Goal: Information Seeking & Learning: Learn about a topic

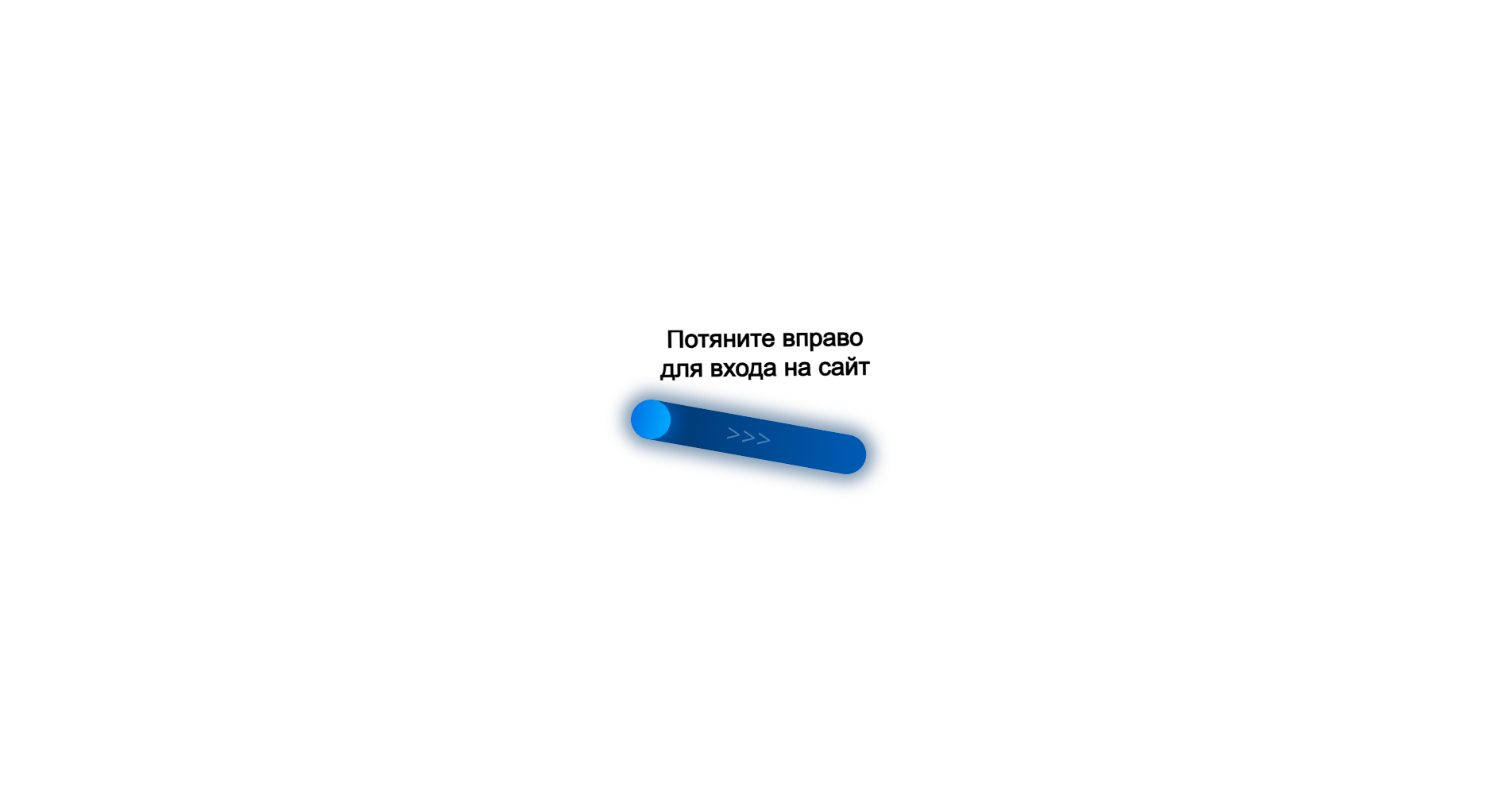
scroll to position [0, 12]
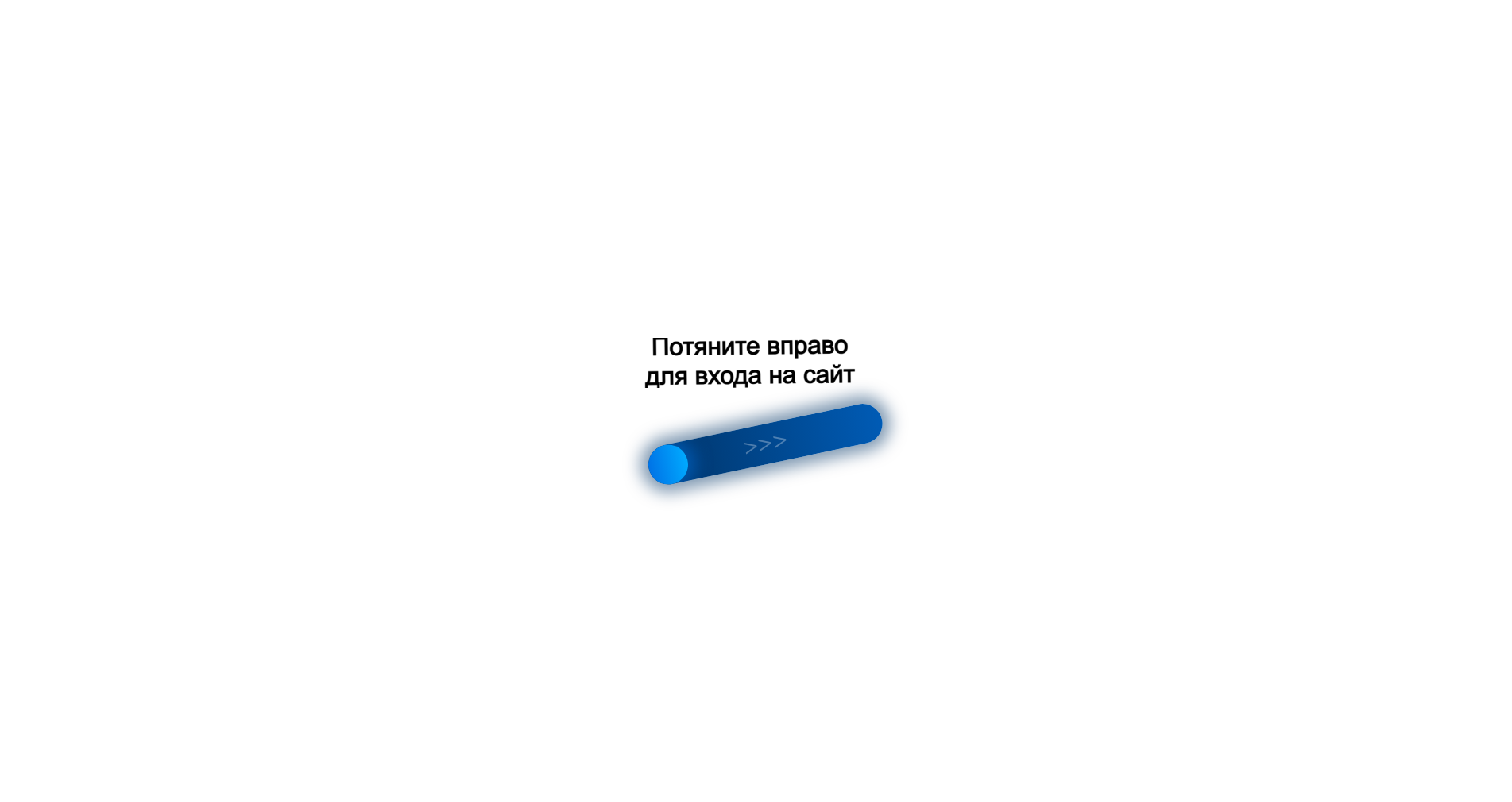
scroll to position [412, 0]
